Goal: Task Accomplishment & Management: Manage account settings

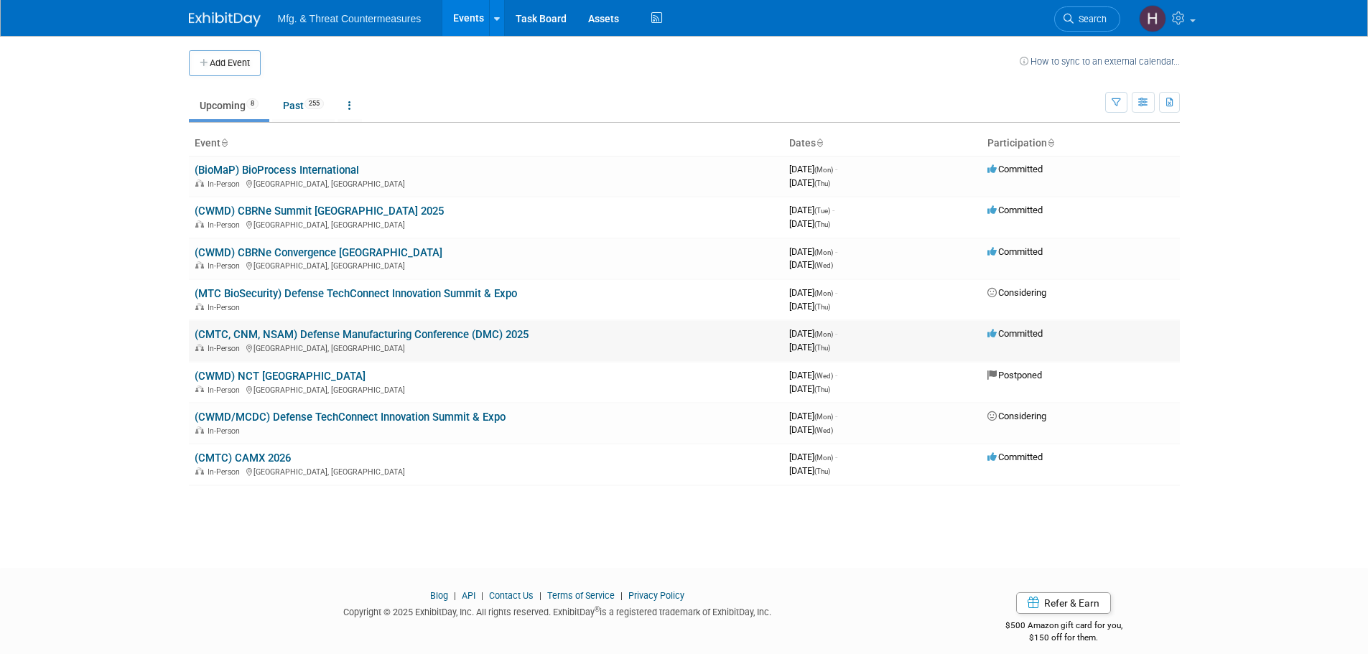
click at [417, 335] on link "(CMTC, CNM, NSAM) Defense Manufacturing Conference (DMC) 2025" at bounding box center [362, 334] width 334 height 13
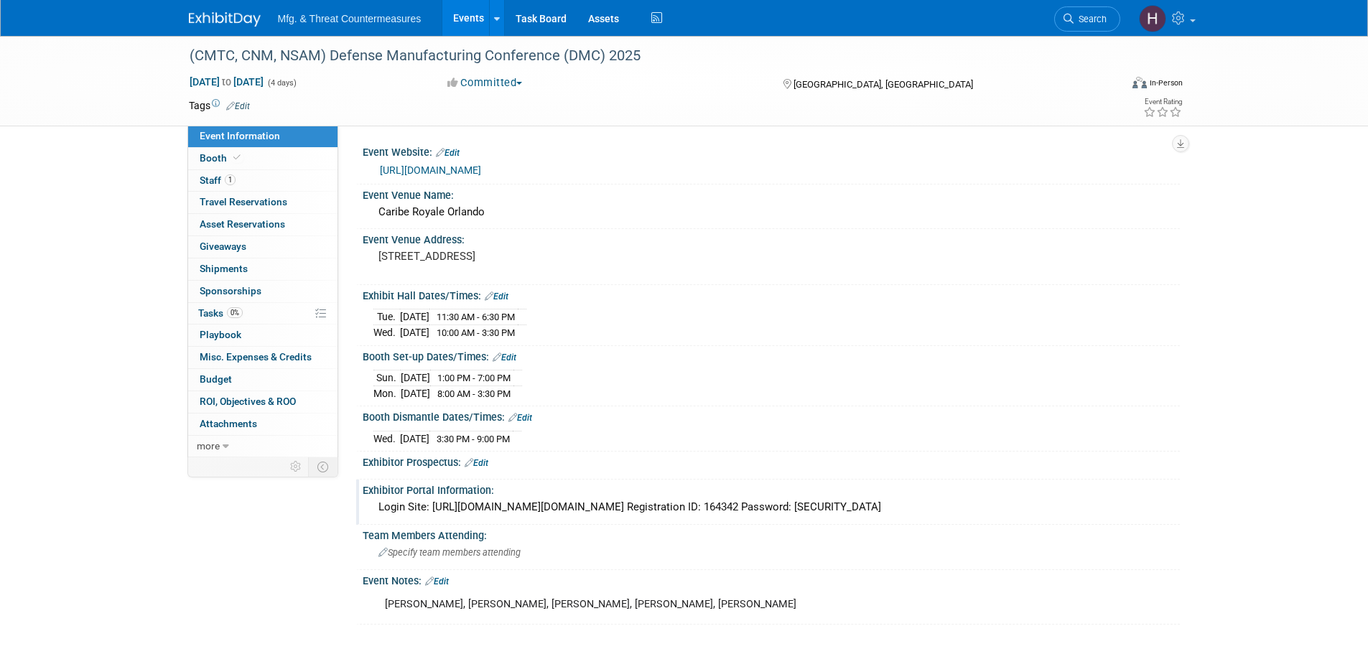
click at [595, 502] on div "Login Site: https://secure.arctos-us.com/login/login.asp?ID=dmc202541128026 Reg…" at bounding box center [772, 507] width 796 height 22
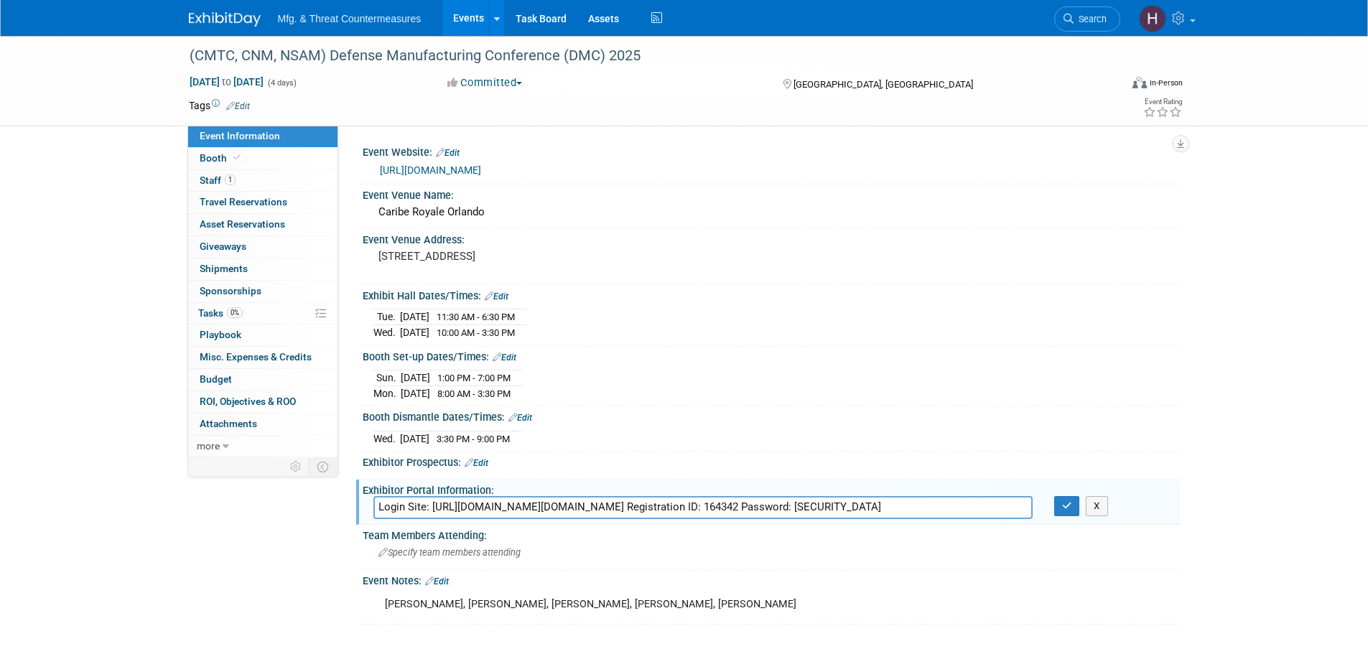
click at [691, 501] on input "Login Site: https://secure.arctos-us.com/login/login.asp?ID=dmc202541128026 Reg…" at bounding box center [703, 507] width 659 height 22
drag, startPoint x: 586, startPoint y: 496, endPoint x: 455, endPoint y: 486, distance: 131.1
click at [455, 486] on div "Exhibitor Portal Information: Login Site: https://secure.arctos-us.com/login/lo…" at bounding box center [768, 502] width 824 height 45
click at [434, 497] on input "Login Site: https://secure.arctos-us.com/login/login.asp?ID=dmc202541128026 Reg…" at bounding box center [703, 507] width 659 height 22
drag, startPoint x: 509, startPoint y: 504, endPoint x: 744, endPoint y: 514, distance: 235.8
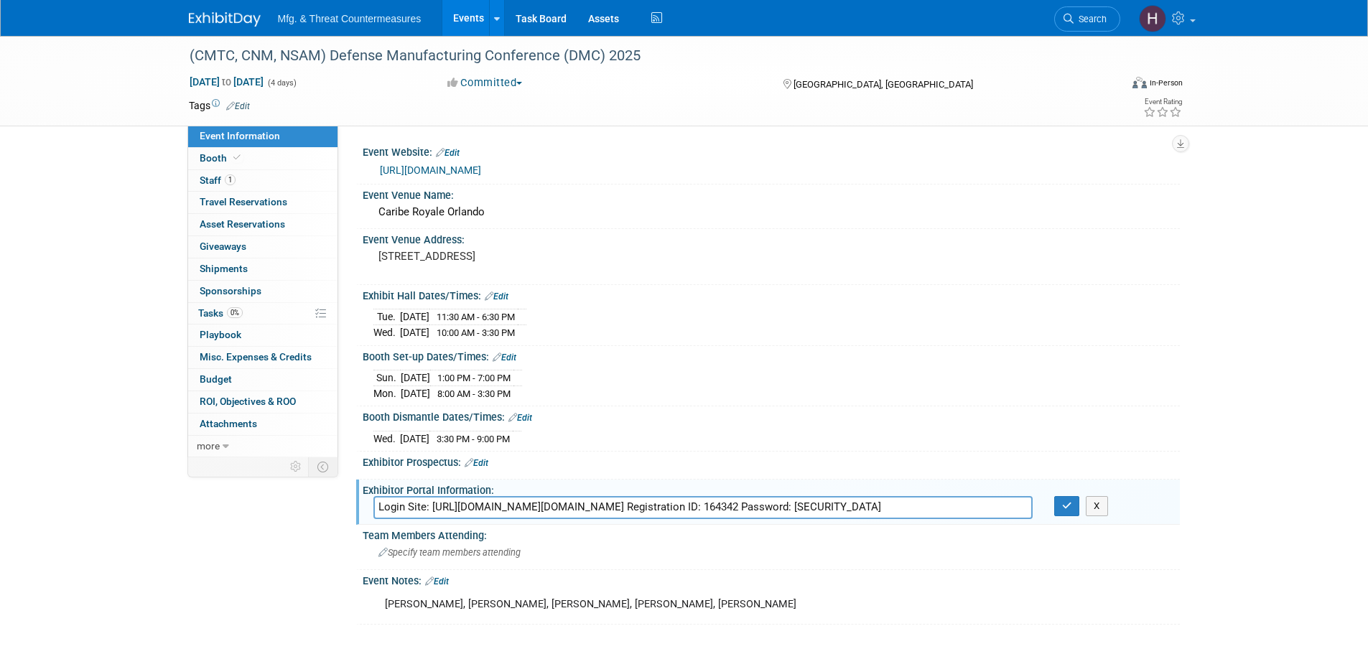
click at [744, 514] on input "Login Site: https://secure.arctos-us.com/login/login.asp?ID=dmc202541128026 Reg…" at bounding box center [703, 507] width 659 height 22
drag, startPoint x: 761, startPoint y: 510, endPoint x: 431, endPoint y: 491, distance: 330.3
click at [431, 491] on div "Exhibitor Portal Information: Login Site: https://secure.arctos-us.com/login/lo…" at bounding box center [768, 502] width 824 height 45
click at [486, 162] on div "https://www.dmcmeeting.com/" at bounding box center [774, 170] width 789 height 17
click at [481, 164] on link "https://www.dmcmeeting.com/" at bounding box center [430, 169] width 101 height 11
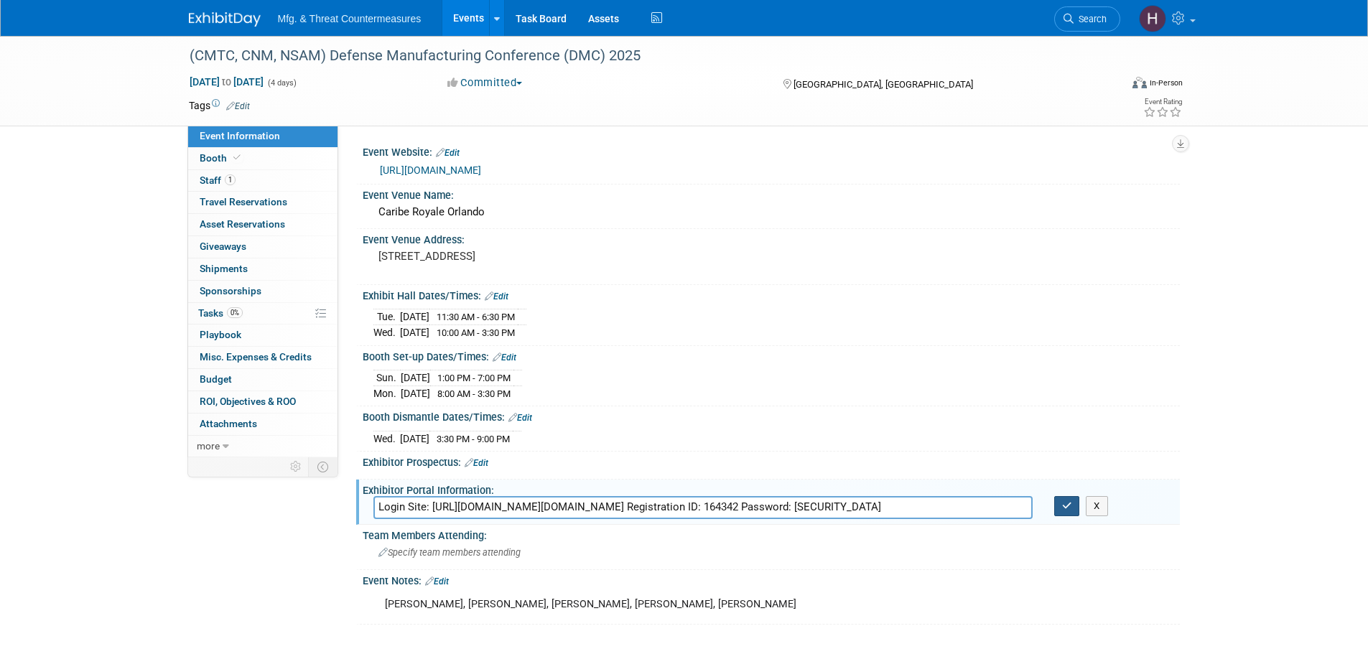
drag, startPoint x: 1069, startPoint y: 503, endPoint x: 958, endPoint y: 484, distance: 112.2
click at [1069, 503] on icon "button" at bounding box center [1067, 505] width 10 height 9
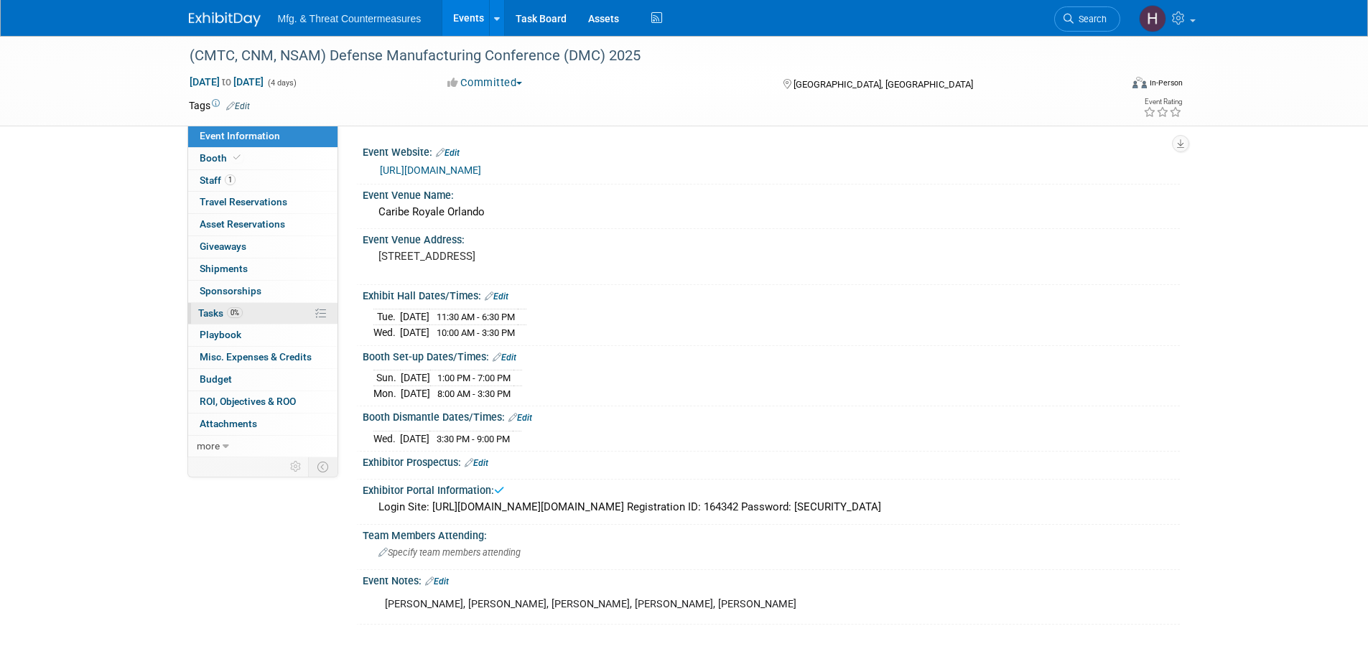
click at [269, 312] on link "0% Tasks 0%" at bounding box center [262, 314] width 149 height 22
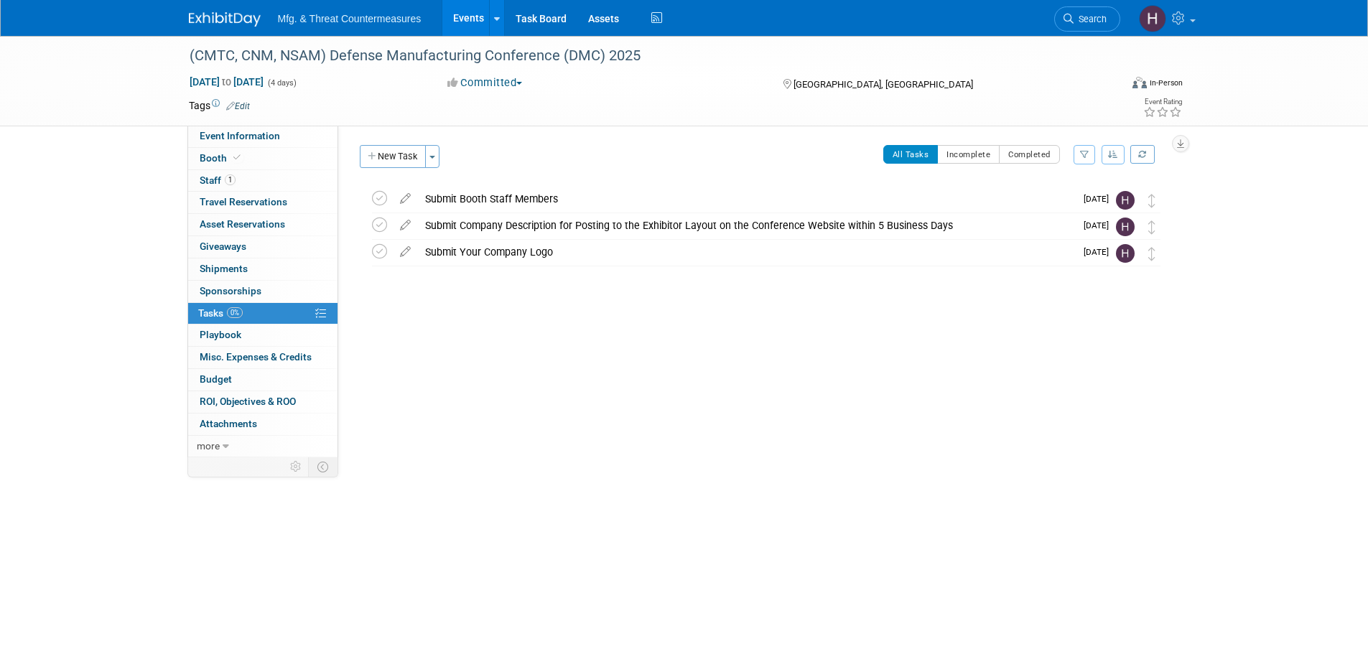
click at [622, 177] on td "All Tasks Incomplete Completed Filter by Assignee -- Select Assignee -- All una…" at bounding box center [809, 162] width 722 height 34
click at [598, 198] on div "Submit Booth Staff Members" at bounding box center [746, 199] width 657 height 24
